Goal: Information Seeking & Learning: Learn about a topic

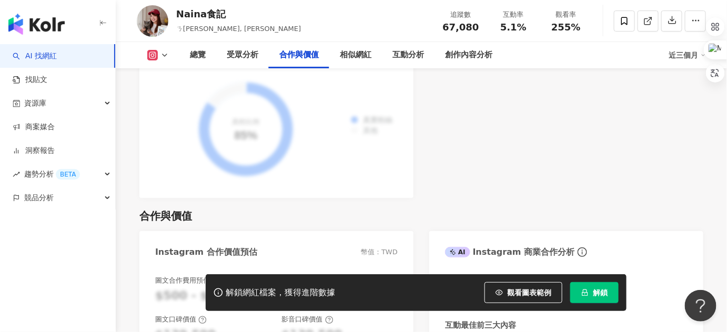
scroll to position [1673, 0]
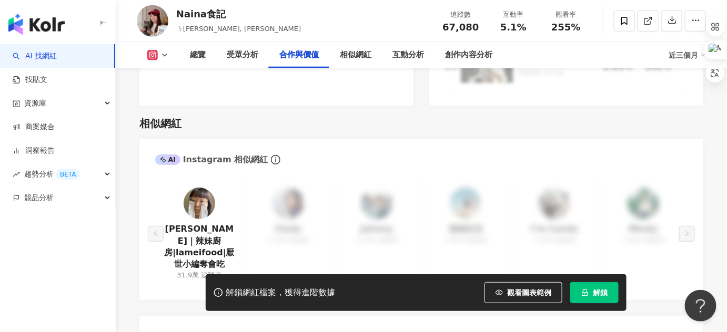
click at [581, 298] on button "解鎖" at bounding box center [594, 292] width 48 height 21
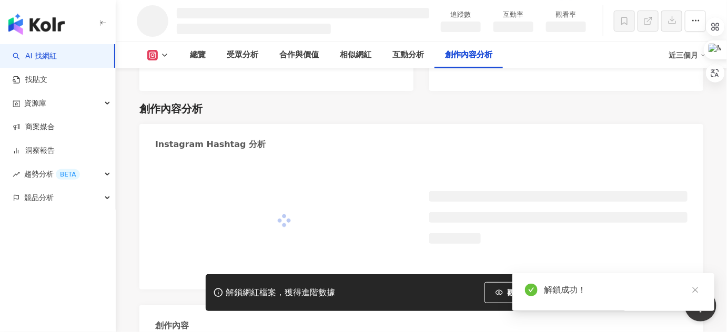
scroll to position [2652, 0]
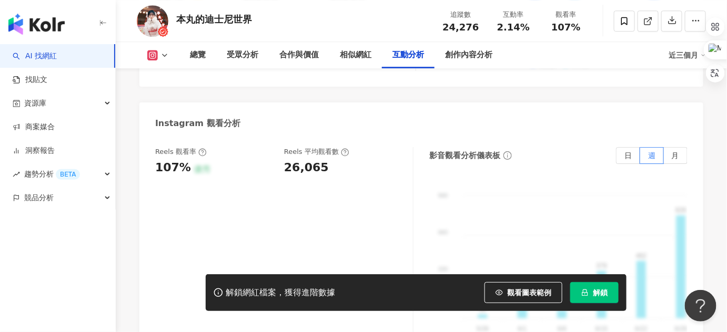
scroll to position [2407, 0]
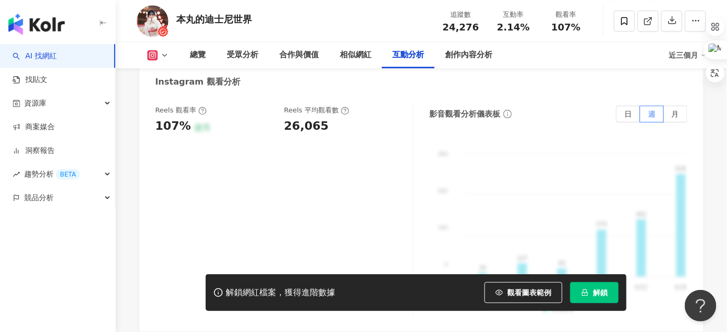
click at [597, 289] on span "解鎖" at bounding box center [600, 293] width 15 height 8
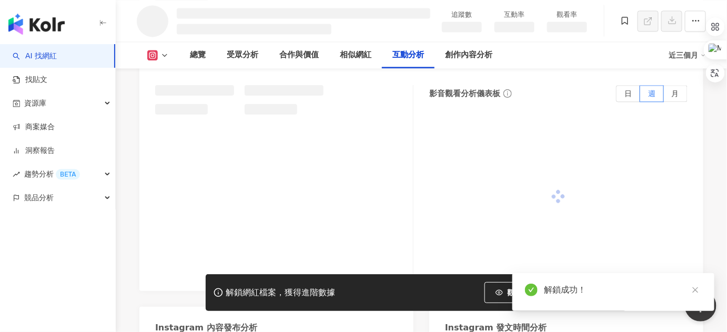
scroll to position [2118, 0]
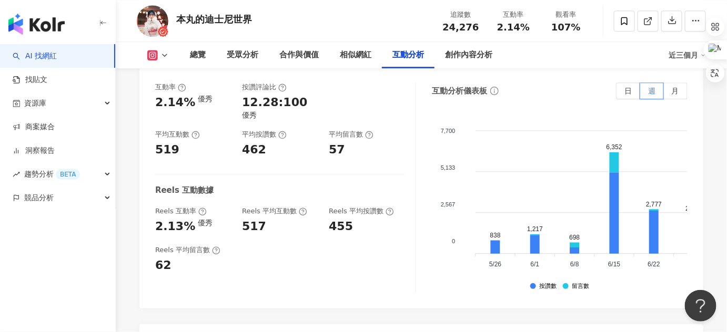
scroll to position [2275, 0]
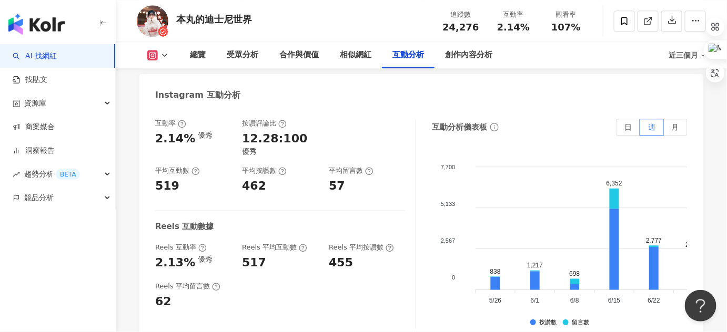
click at [329, 282] on div "Reels 平均留言數 62" at bounding box center [280, 296] width 250 height 28
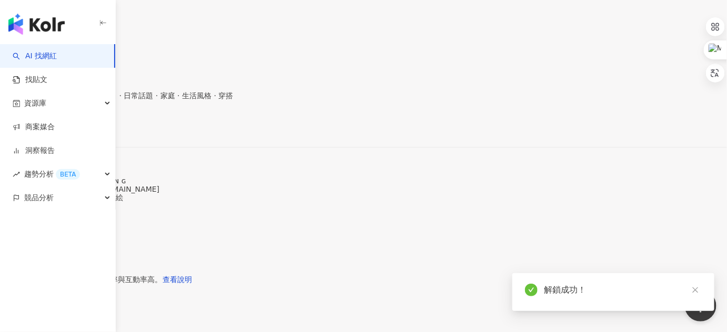
click at [602, 301] on div "解鎖成功！" at bounding box center [613, 292] width 202 height 38
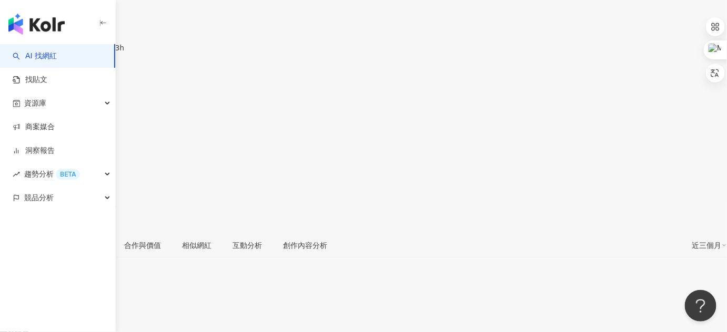
click at [694, 330] on link at bounding box center [694, 336] width 13 height 13
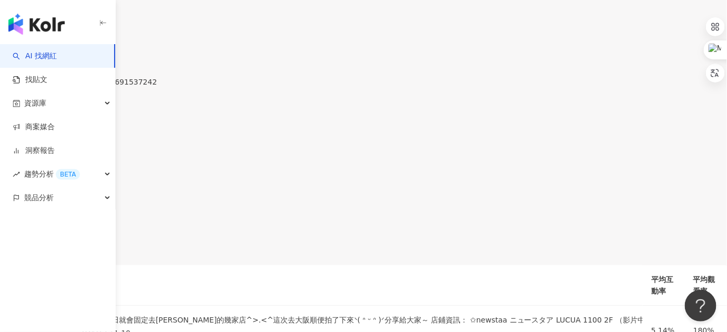
scroll to position [2403, 0]
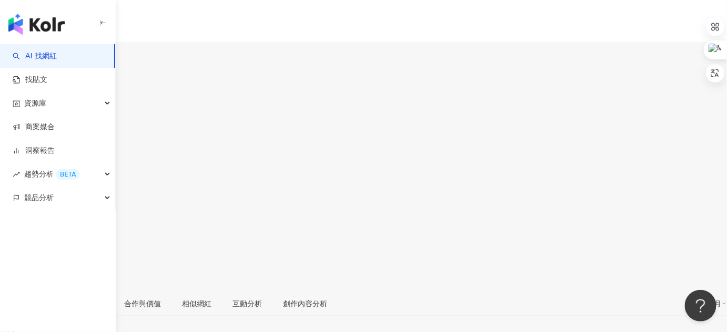
scroll to position [64, 0]
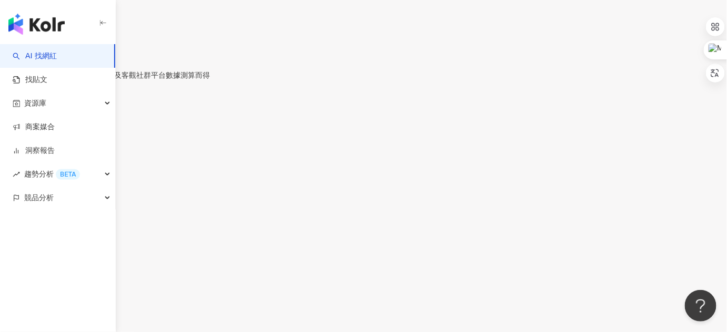
scroll to position [2288, 0]
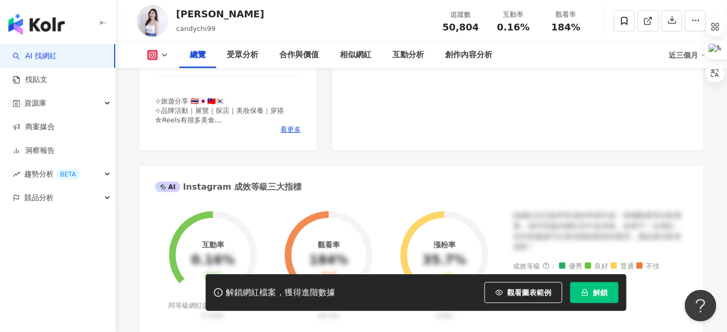
scroll to position [391, 0]
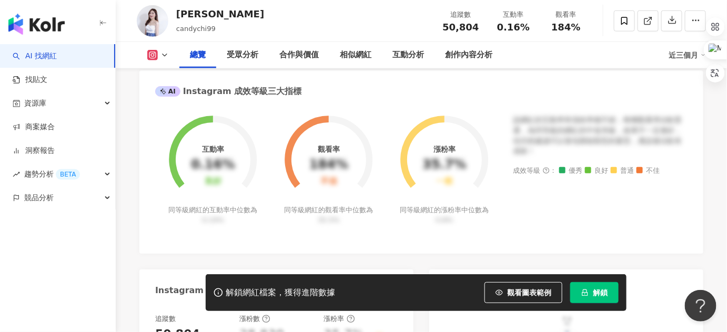
click at [598, 289] on span "解鎖" at bounding box center [600, 293] width 15 height 8
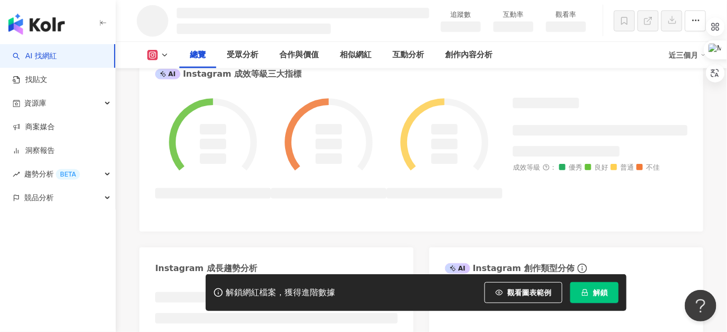
scroll to position [419, 0]
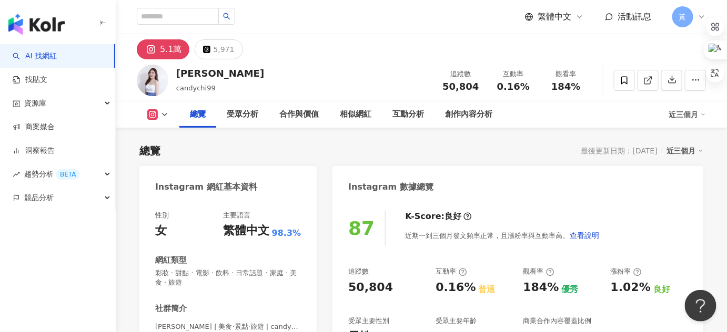
scroll to position [143, 0]
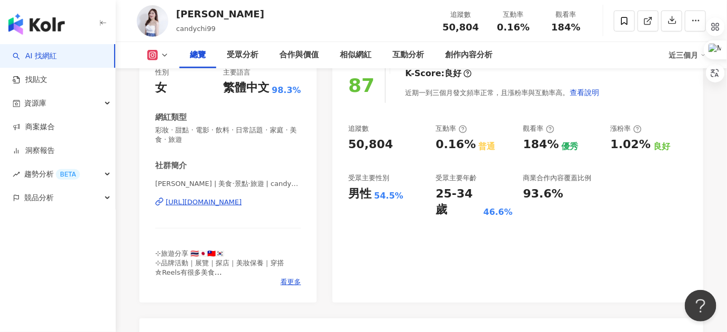
click at [242, 204] on div "https://www.instagram.com/candychi99/" at bounding box center [204, 202] width 76 height 9
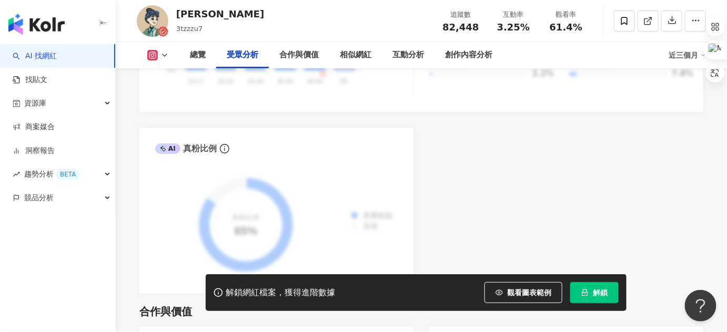
click at [585, 288] on button "解鎖" at bounding box center [594, 292] width 48 height 21
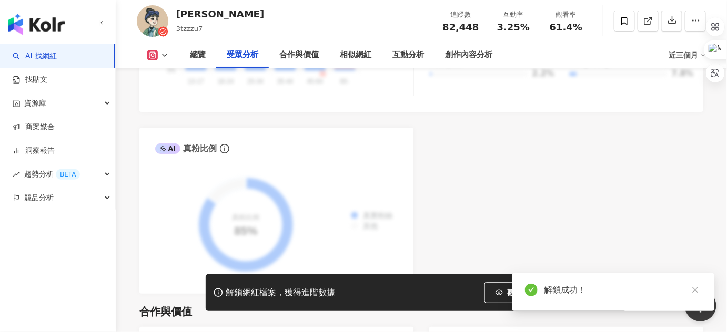
click at [600, 292] on div "解鎖成功！" at bounding box center [623, 290] width 158 height 13
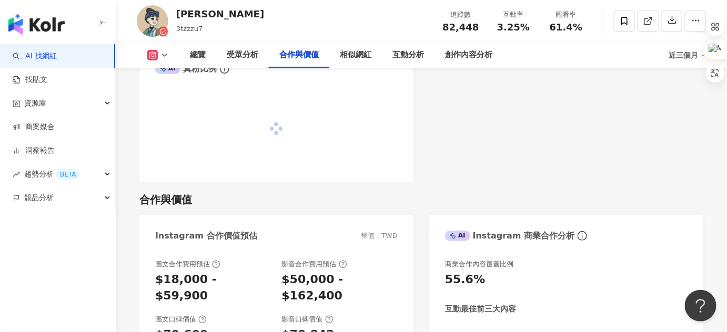
scroll to position [1441, 0]
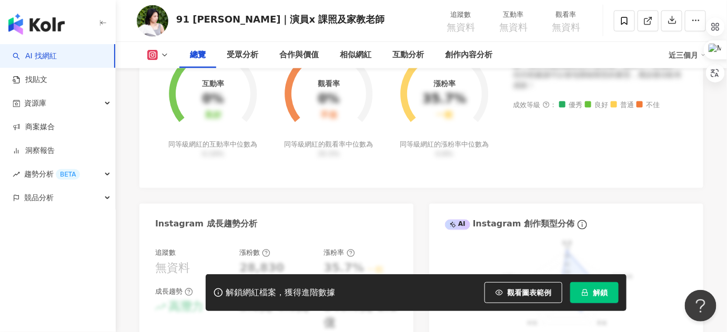
click at [614, 292] on button "解鎖" at bounding box center [594, 292] width 48 height 21
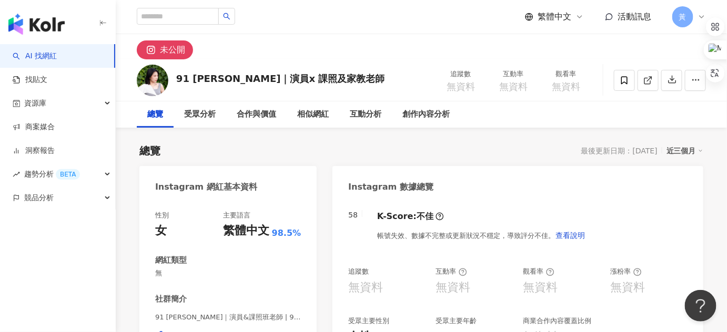
click at [338, 151] on div "總覽 最後更新日期：2025/8/26 近三個月" at bounding box center [421, 151] width 564 height 15
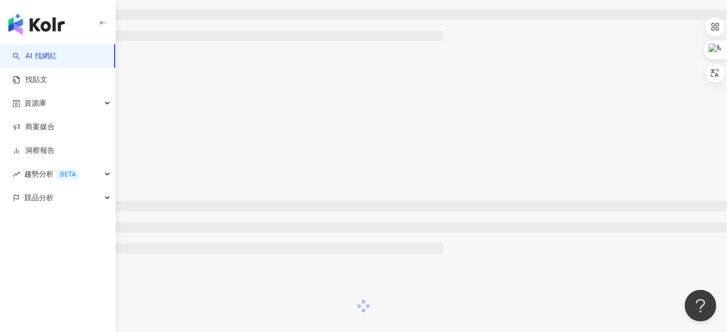
scroll to position [526, 0]
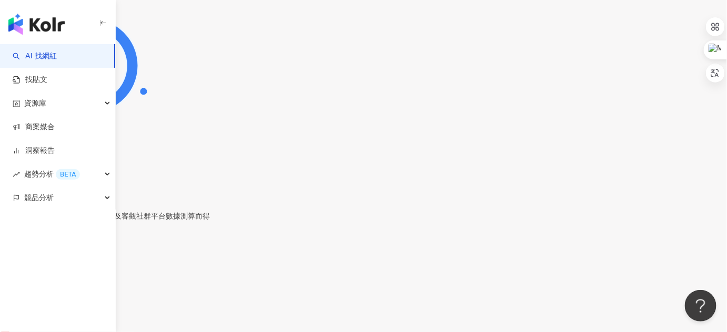
scroll to position [2312, 0]
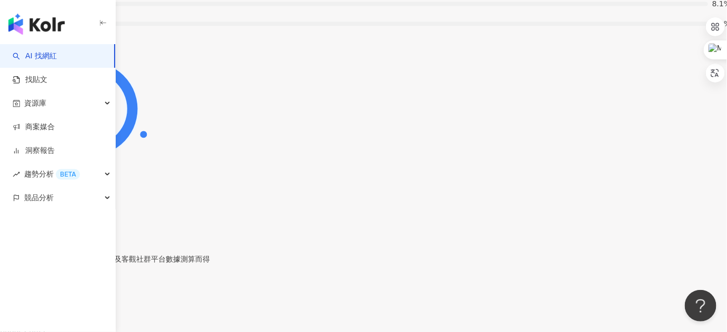
scroll to position [2121, 0]
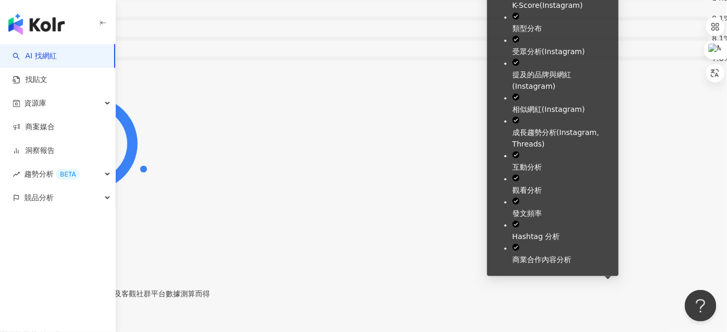
drag, startPoint x: 600, startPoint y: 290, endPoint x: 595, endPoint y: 287, distance: 5.6
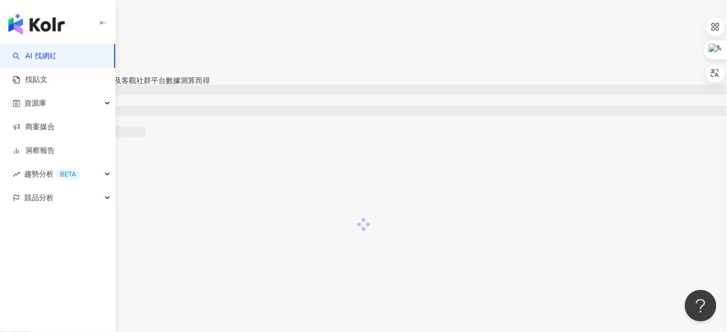
scroll to position [2031, 0]
